Goal: Transaction & Acquisition: Purchase product/service

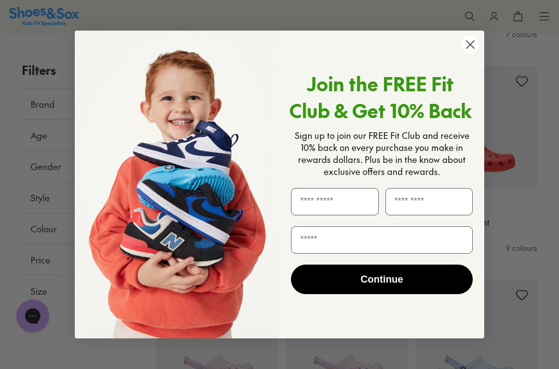
scroll to position [864, 0]
click at [471, 54] on circle "Close dialog" at bounding box center [470, 44] width 18 height 18
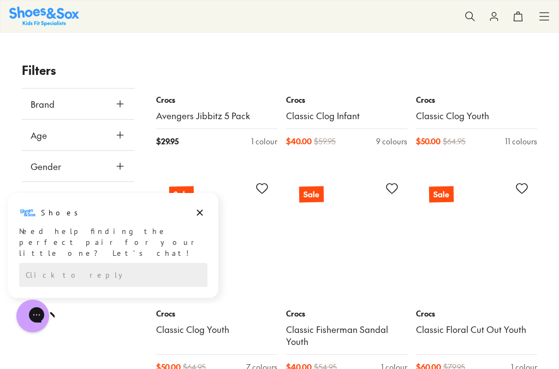
scroll to position [3318, 0]
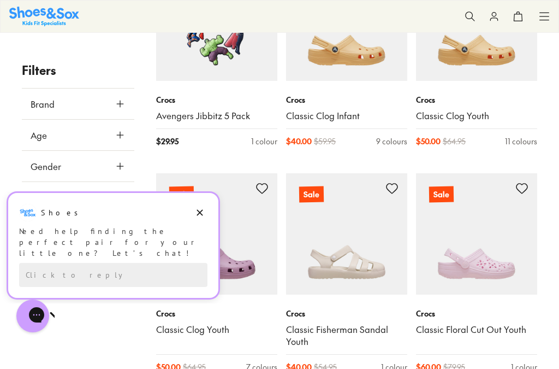
click at [205, 211] on button "Dismiss campaign" at bounding box center [199, 212] width 15 height 15
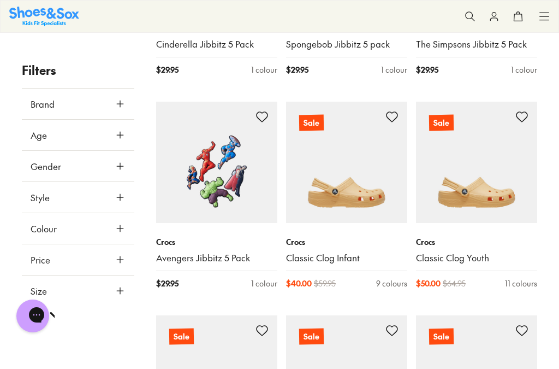
scroll to position [3175, 0]
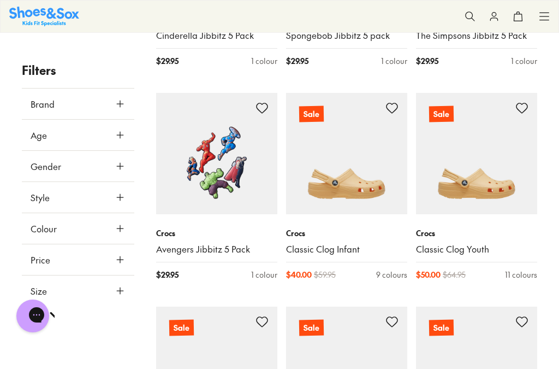
scroll to position [3183, 0]
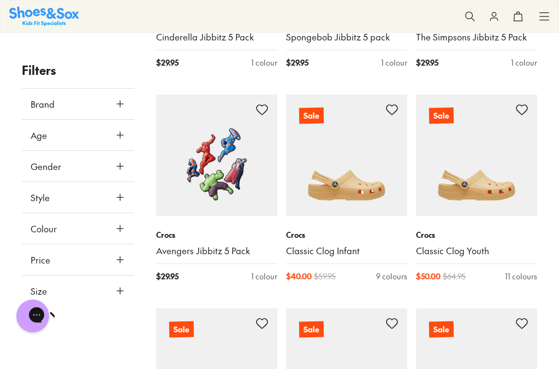
click at [354, 159] on img at bounding box center [346, 154] width 121 height 121
click at [0, 0] on span at bounding box center [0, 0] width 0 height 0
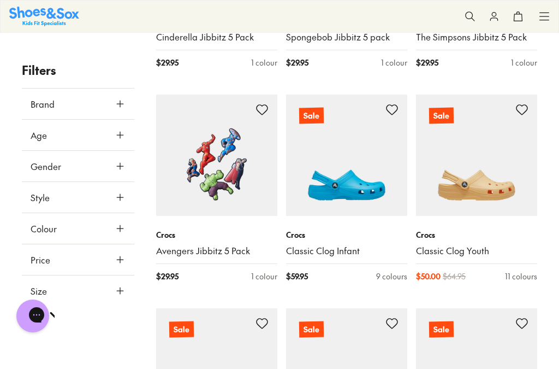
click at [0, 0] on span at bounding box center [0, 0] width 0 height 0
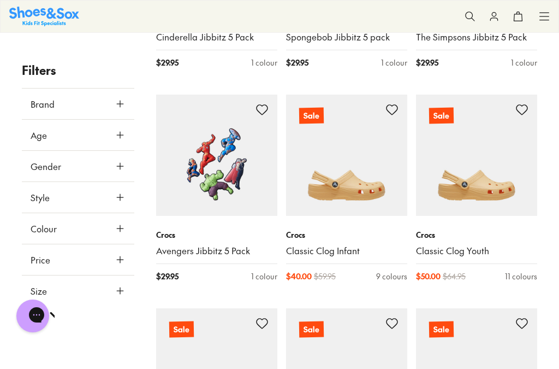
click at [0, 0] on span at bounding box center [0, 0] width 0 height 0
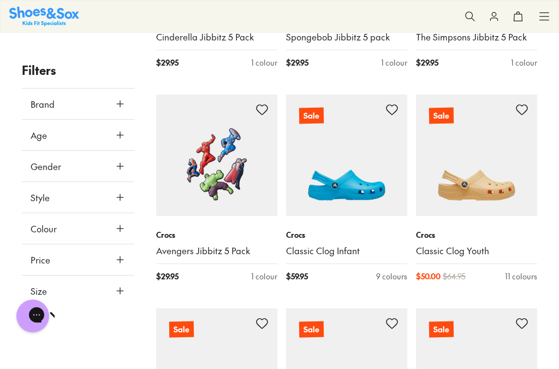
click at [0, 0] on span at bounding box center [0, 0] width 0 height 0
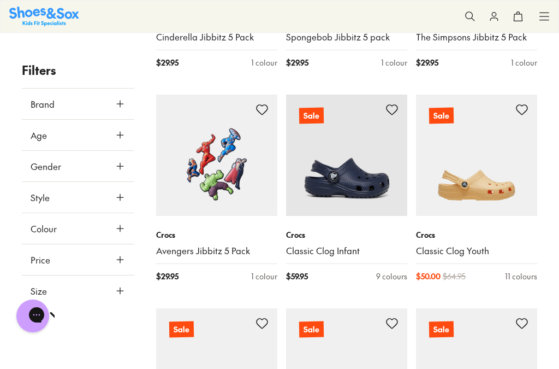
click at [0, 0] on span at bounding box center [0, 0] width 0 height 0
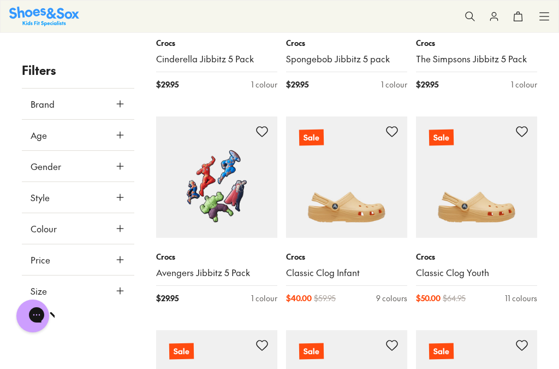
scroll to position [3161, 0]
click at [376, 188] on img at bounding box center [346, 177] width 121 height 121
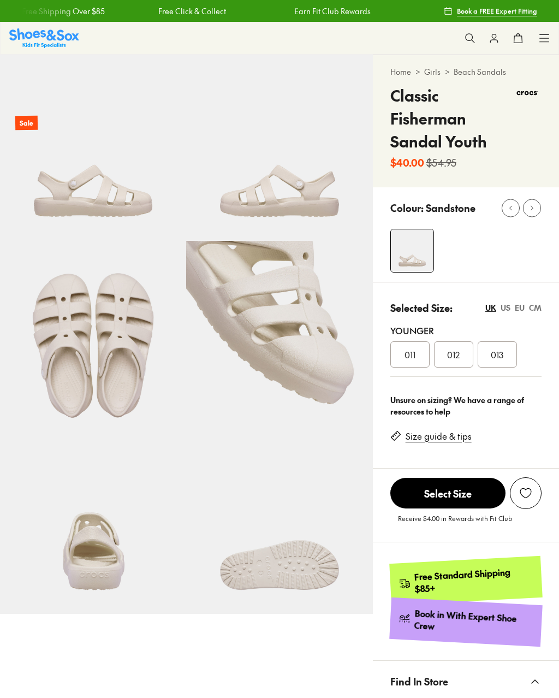
select select "*"
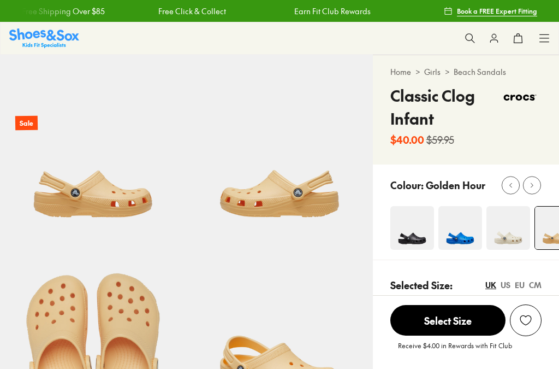
select select "*"
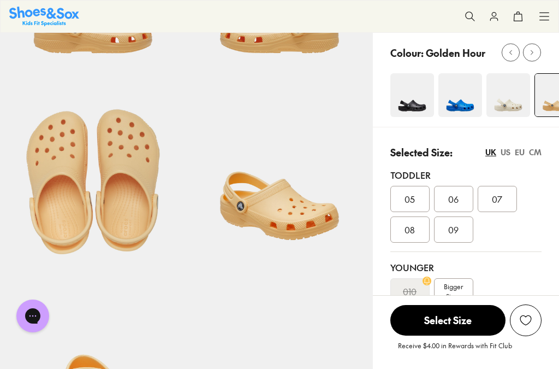
click at [461, 228] on div "09" at bounding box center [453, 229] width 39 height 26
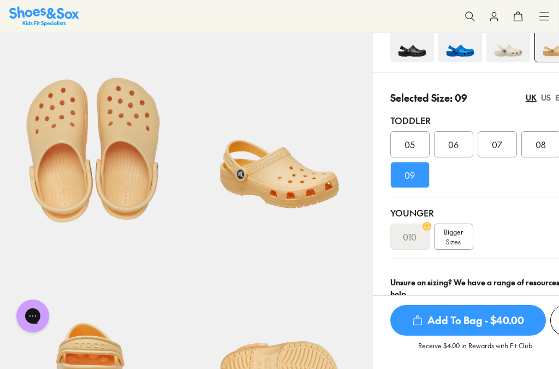
scroll to position [194, 0]
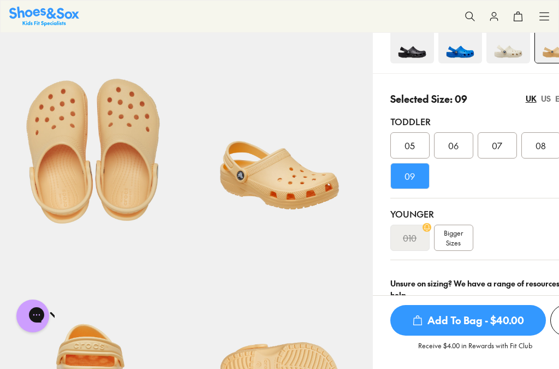
click at [203, 236] on img at bounding box center [279, 326] width 186 height 186
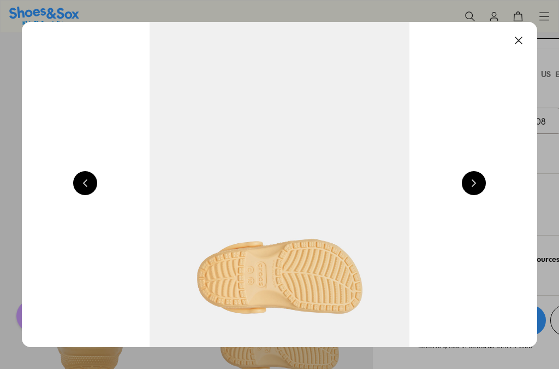
scroll to position [224, 0]
click at [514, 38] on button at bounding box center [519, 40] width 24 height 24
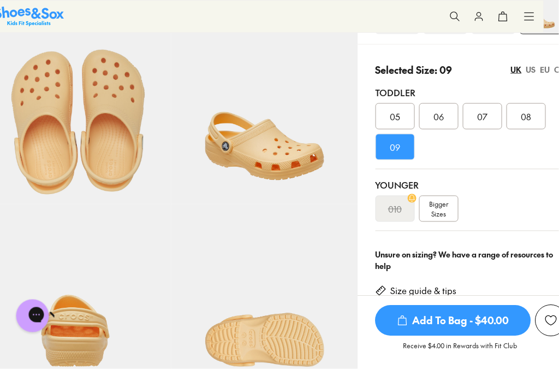
scroll to position [224, 20]
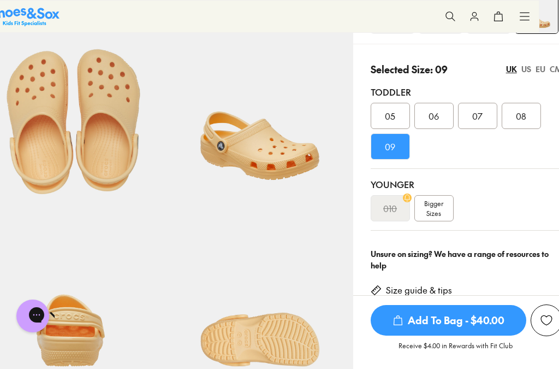
click at [521, 69] on div "US" at bounding box center [526, 68] width 10 height 11
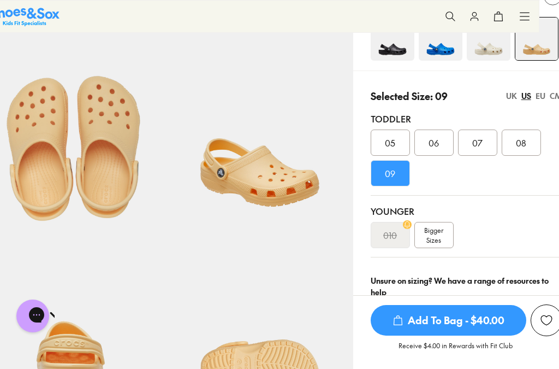
scroll to position [198, 20]
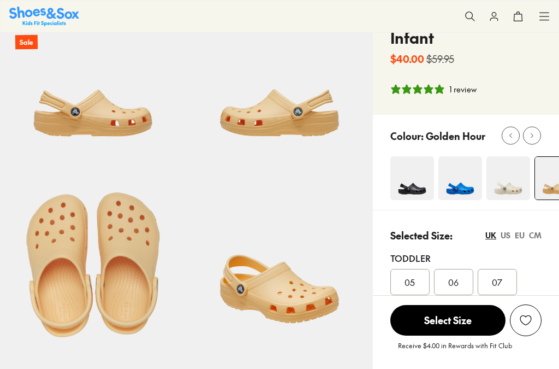
select select "*"
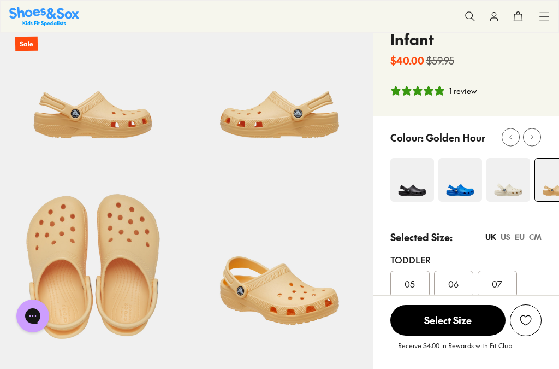
click at [505, 234] on div "US" at bounding box center [506, 236] width 10 height 11
click at [450, 314] on span "09" at bounding box center [453, 313] width 10 height 13
